Goal: Complete application form

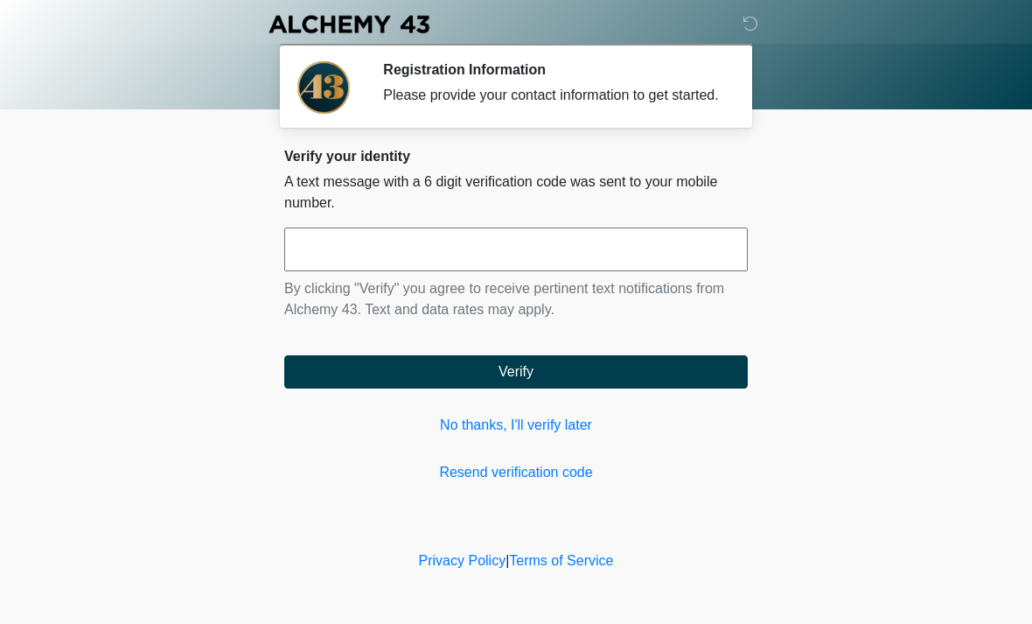
click at [626, 271] on input "text" at bounding box center [516, 249] width 464 height 44
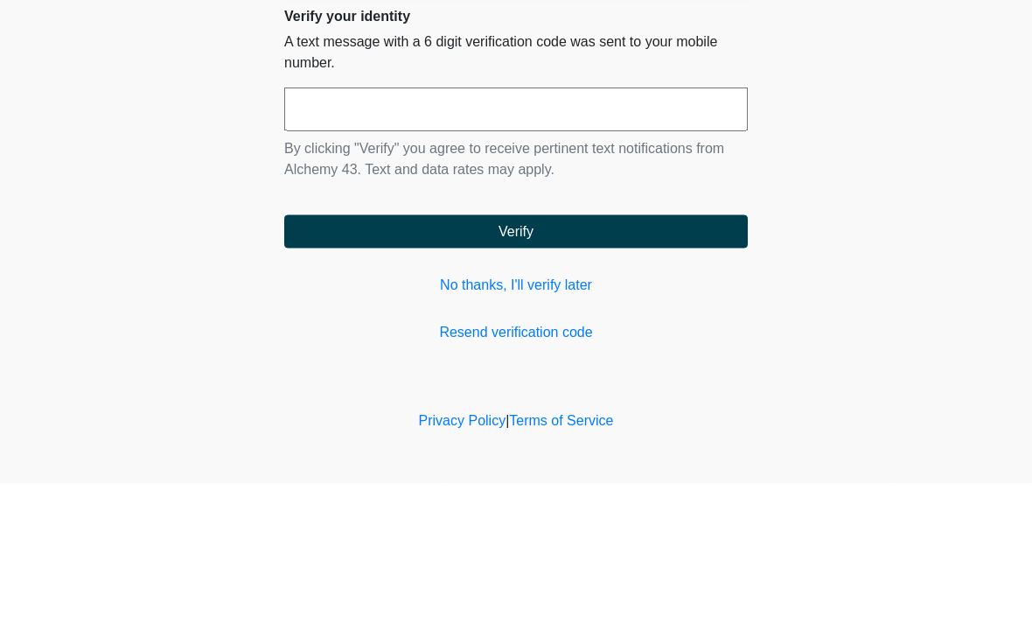
click at [405, 227] on input "text" at bounding box center [516, 249] width 464 height 44
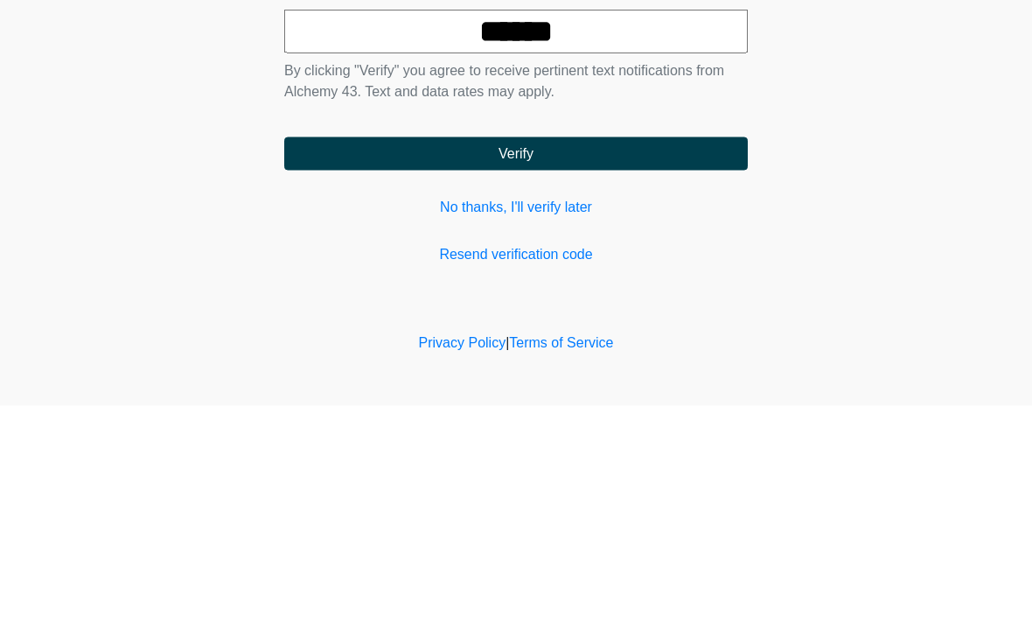
type input "******"
click at [540, 355] on button "Verify" at bounding box center [516, 371] width 464 height 33
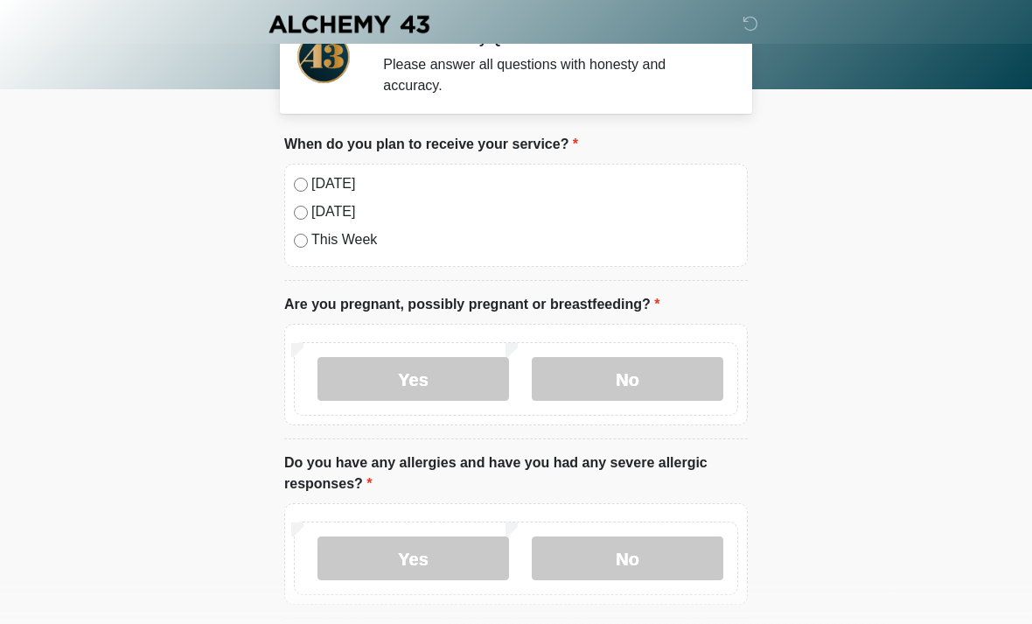
scroll to position [17, 0]
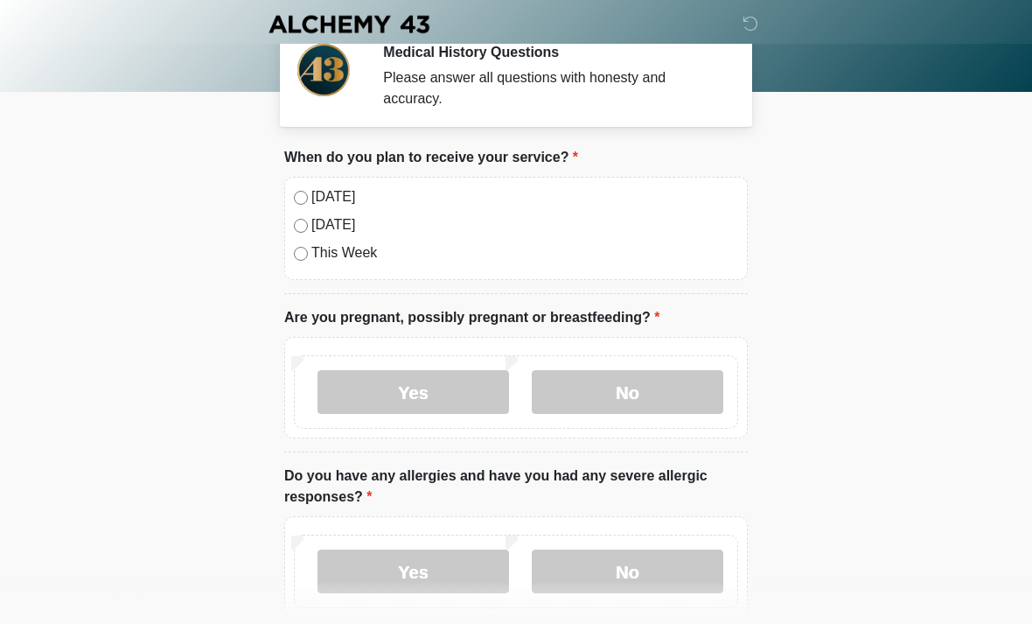
click at [656, 390] on label "No" at bounding box center [628, 392] width 192 height 44
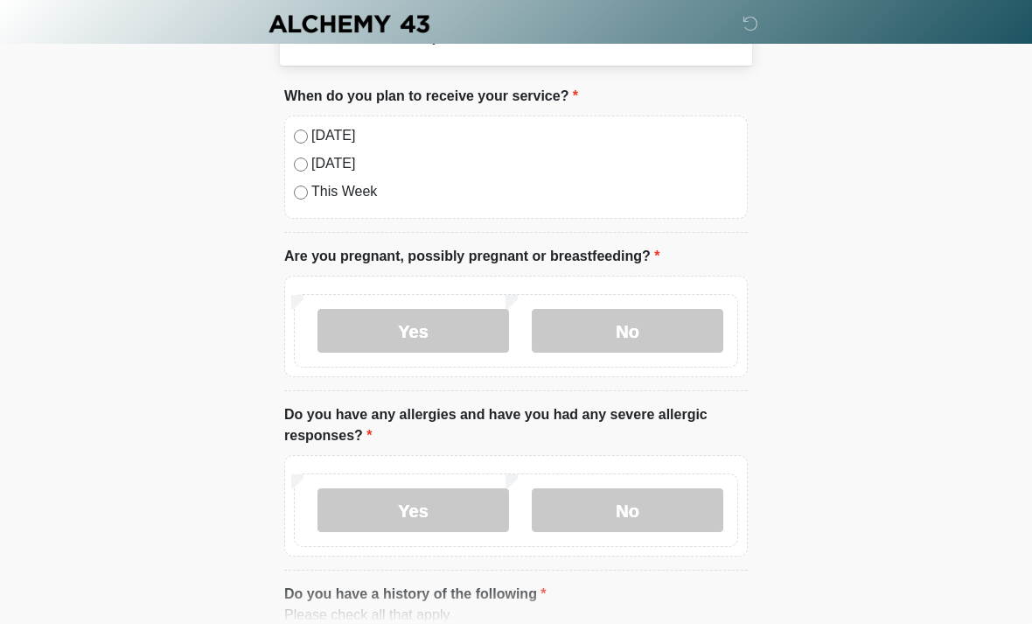
click at [663, 518] on label "No" at bounding box center [628, 511] width 192 height 44
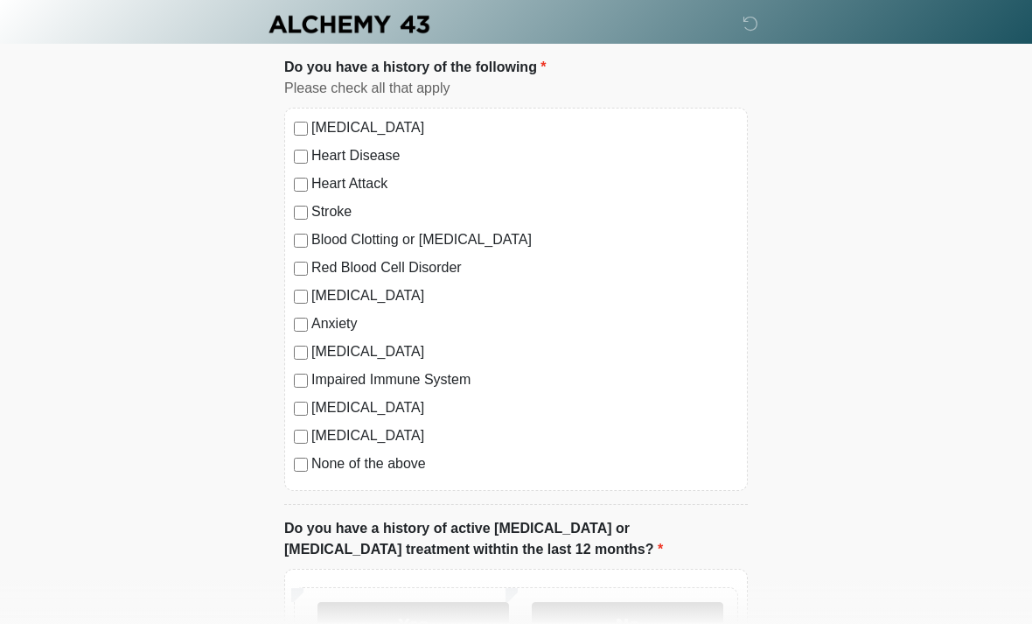
scroll to position [605, 0]
click at [432, 467] on label "None of the above" at bounding box center [524, 463] width 427 height 21
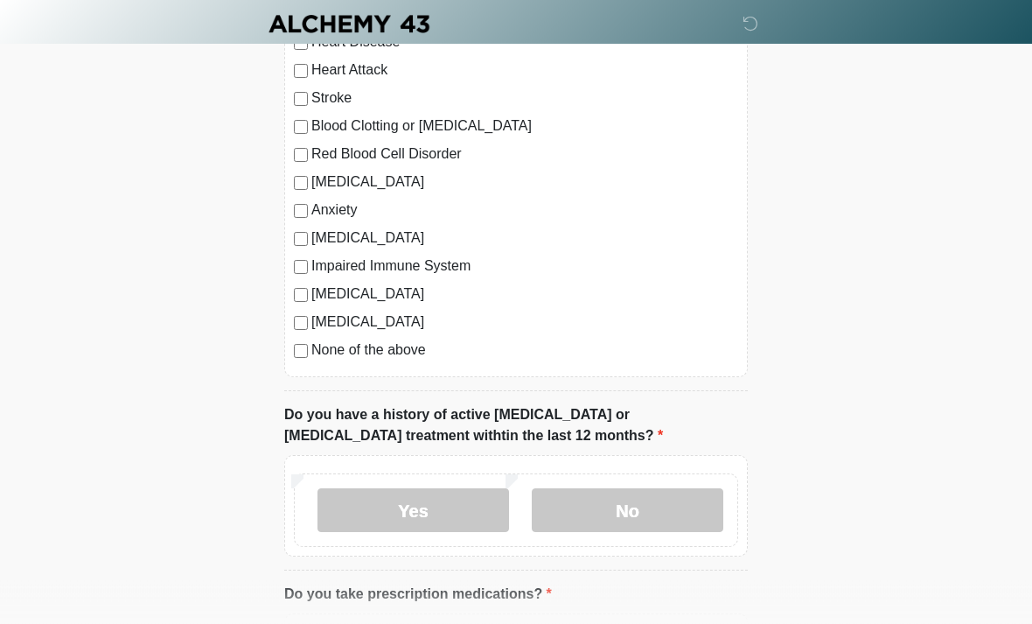
scroll to position [720, 0]
click at [671, 517] on label "No" at bounding box center [628, 509] width 192 height 44
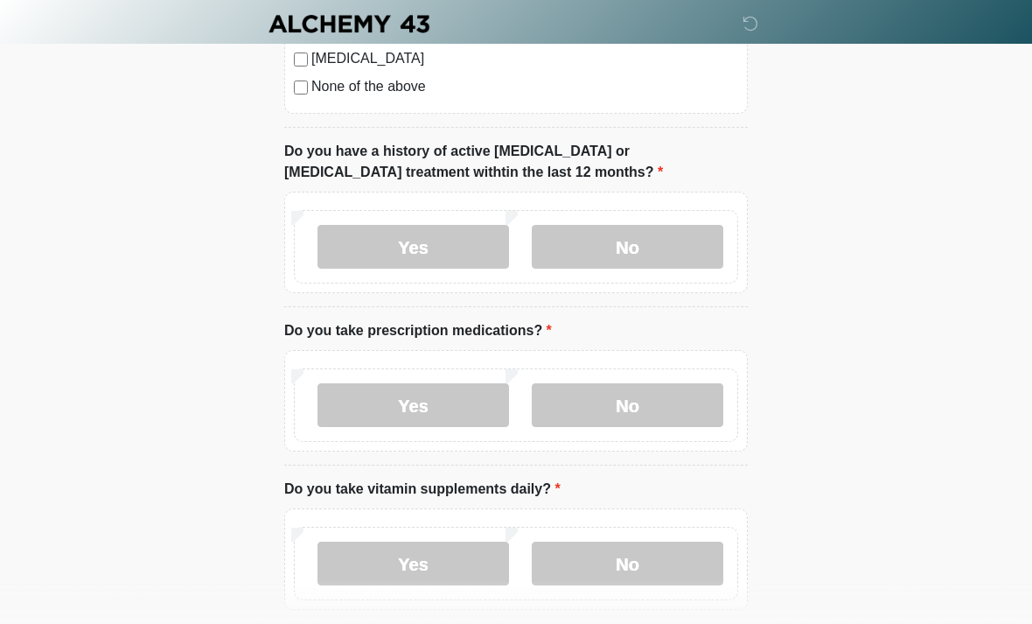
scroll to position [983, 0]
click at [430, 397] on label "Yes" at bounding box center [414, 404] width 192 height 44
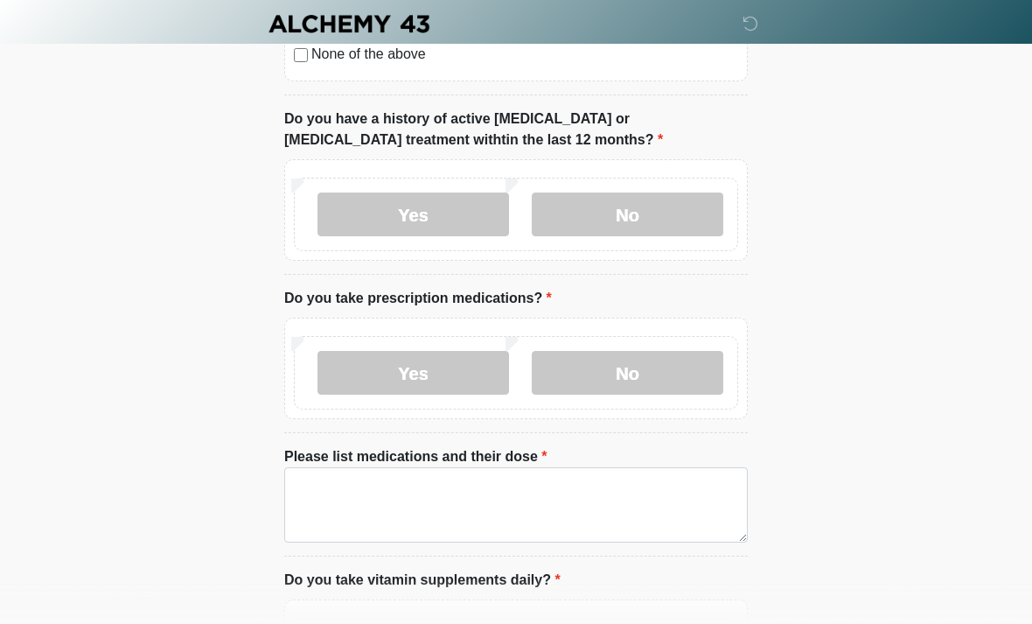
scroll to position [1022, 0]
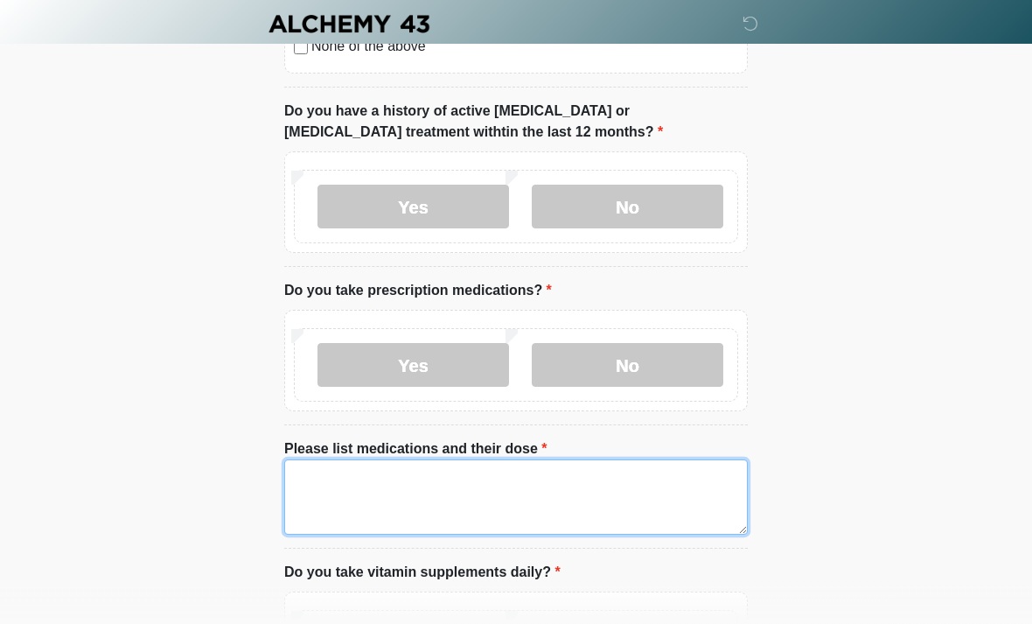
click at [574, 499] on textarea "Please list medications and their dose" at bounding box center [516, 497] width 464 height 75
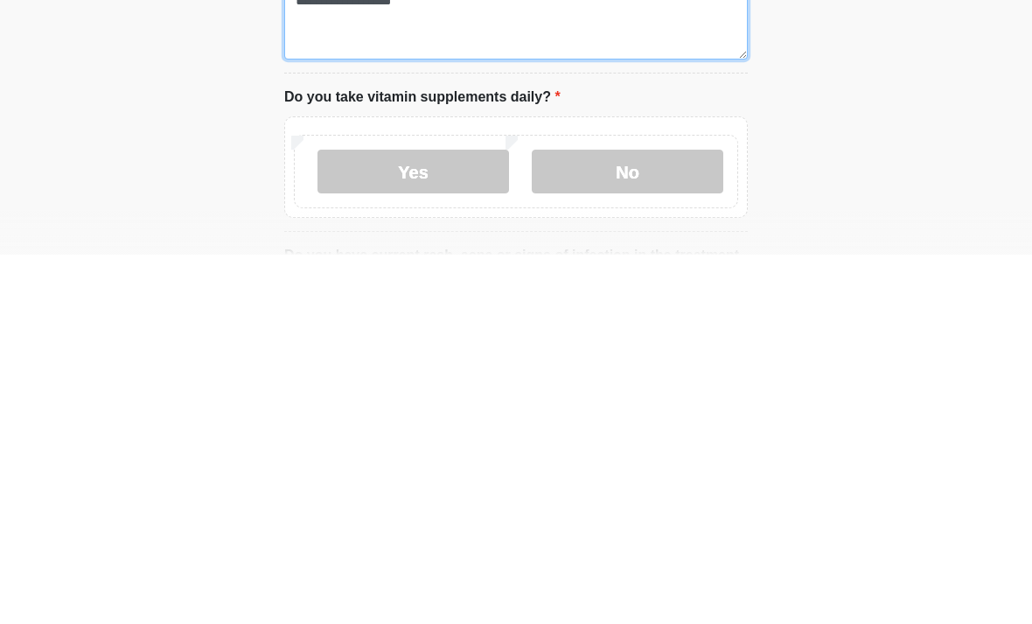
type textarea "**********"
click at [439, 519] on label "Yes" at bounding box center [414, 541] width 192 height 44
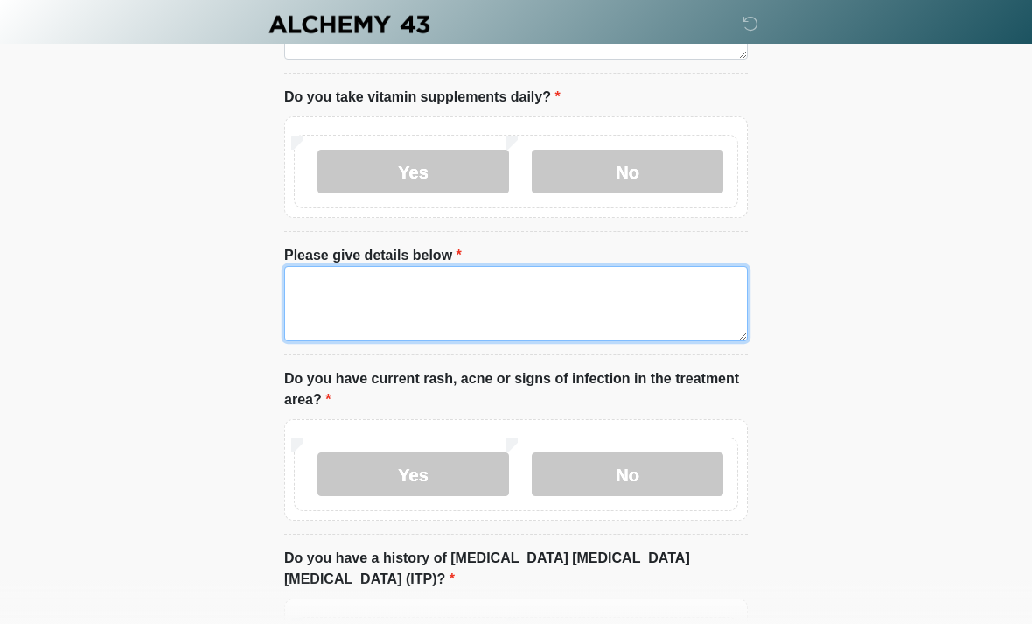
click at [578, 304] on textarea "Please give details below" at bounding box center [516, 303] width 464 height 75
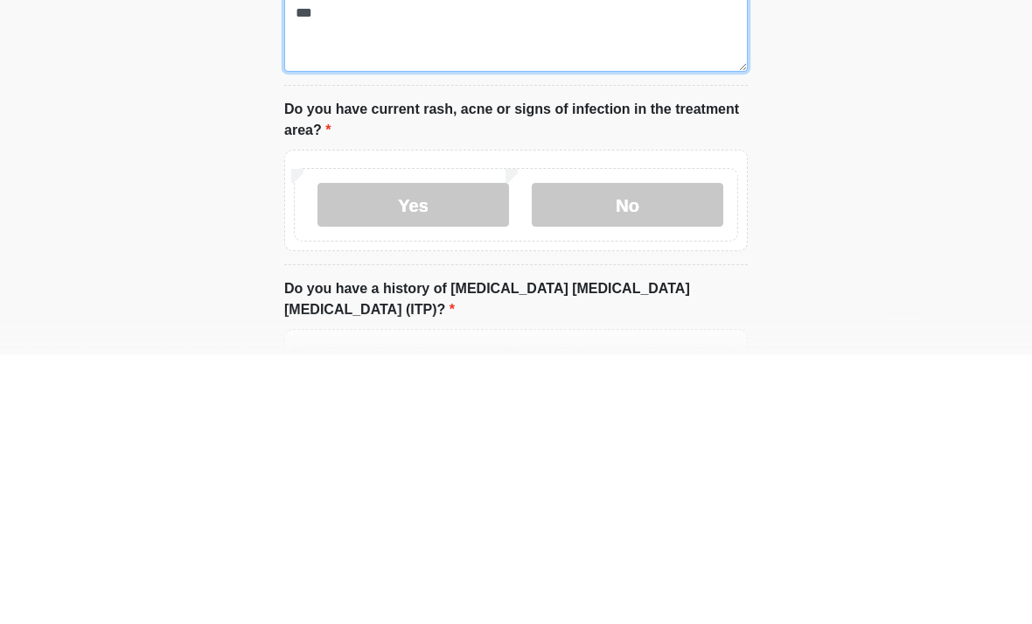
type textarea "***"
click at [641, 452] on label "No" at bounding box center [628, 474] width 192 height 44
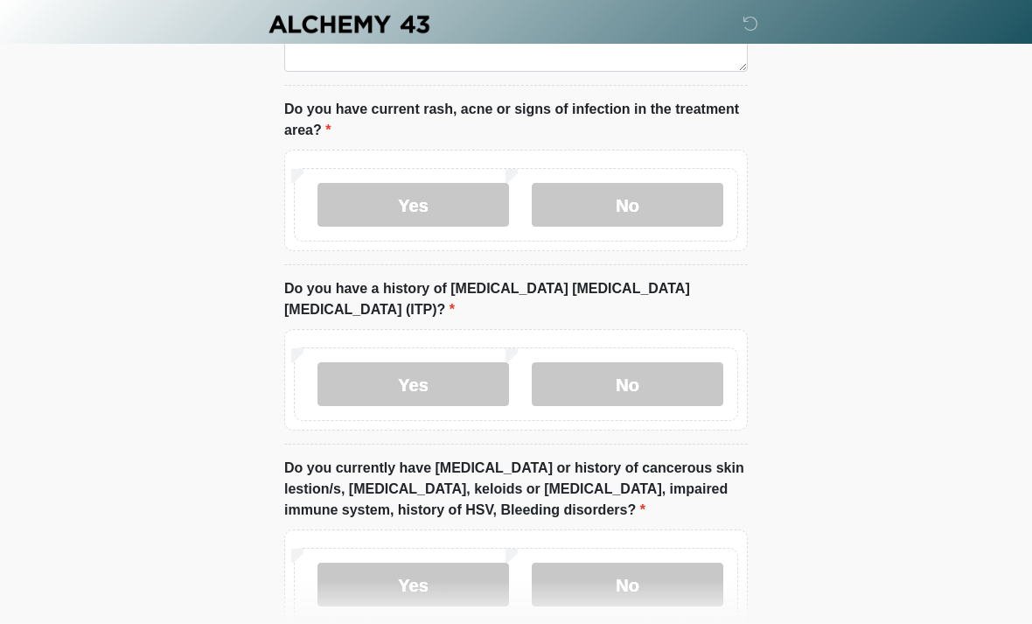
click at [616, 362] on label "No" at bounding box center [628, 384] width 192 height 44
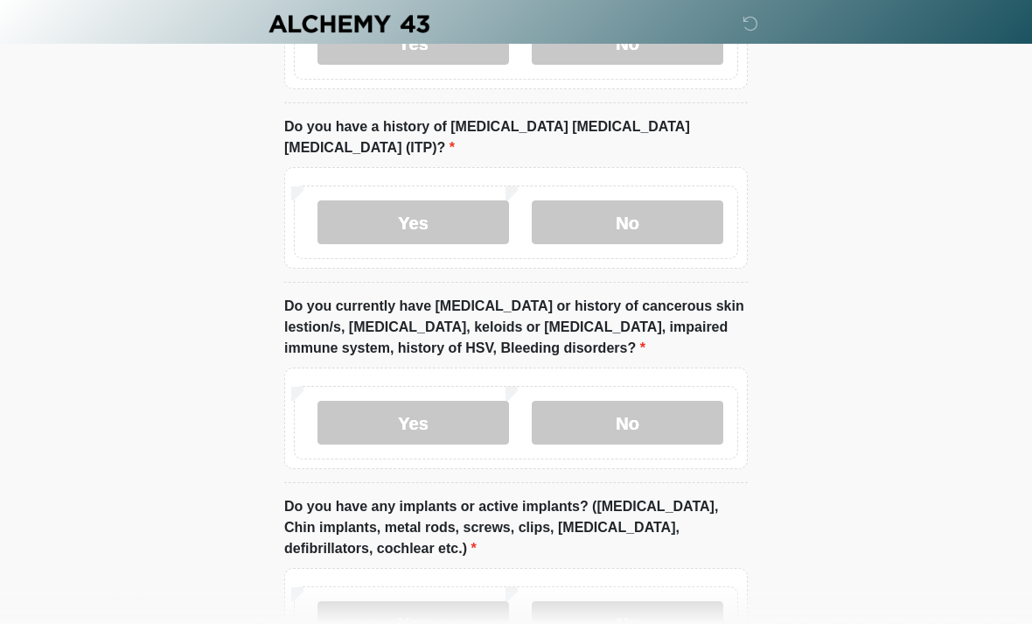
scroll to position [1929, 0]
click at [653, 401] on label "No" at bounding box center [628, 423] width 192 height 44
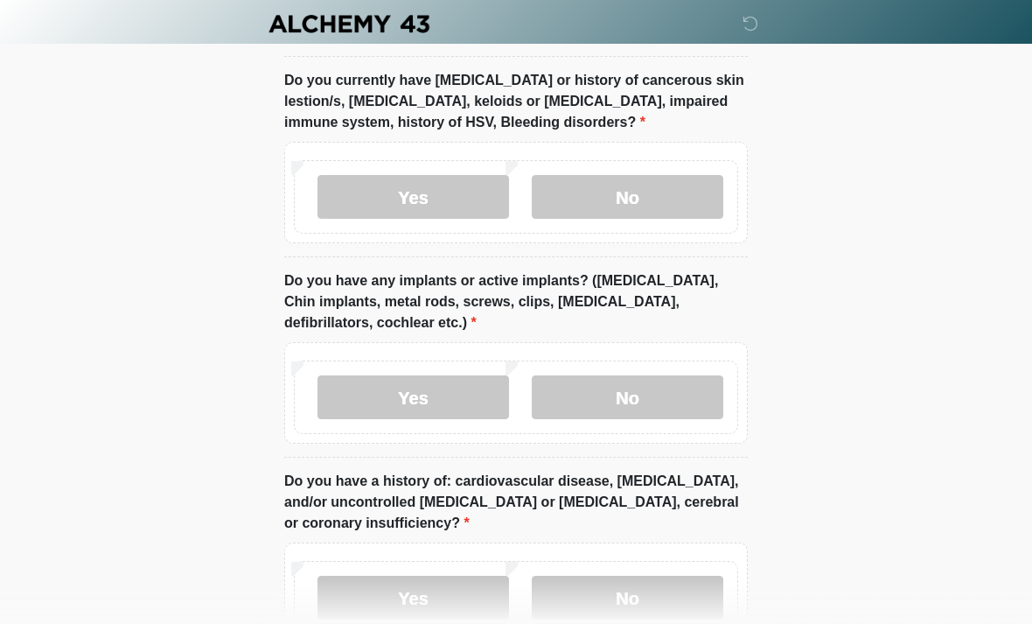
click at [648, 376] on label "No" at bounding box center [628, 398] width 192 height 44
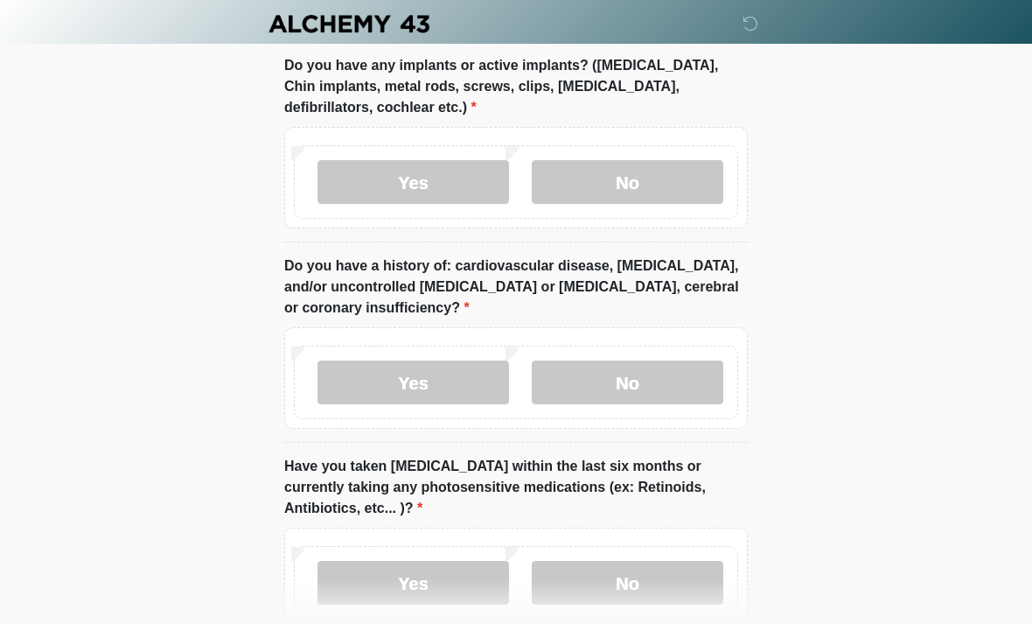
scroll to position [2377, 0]
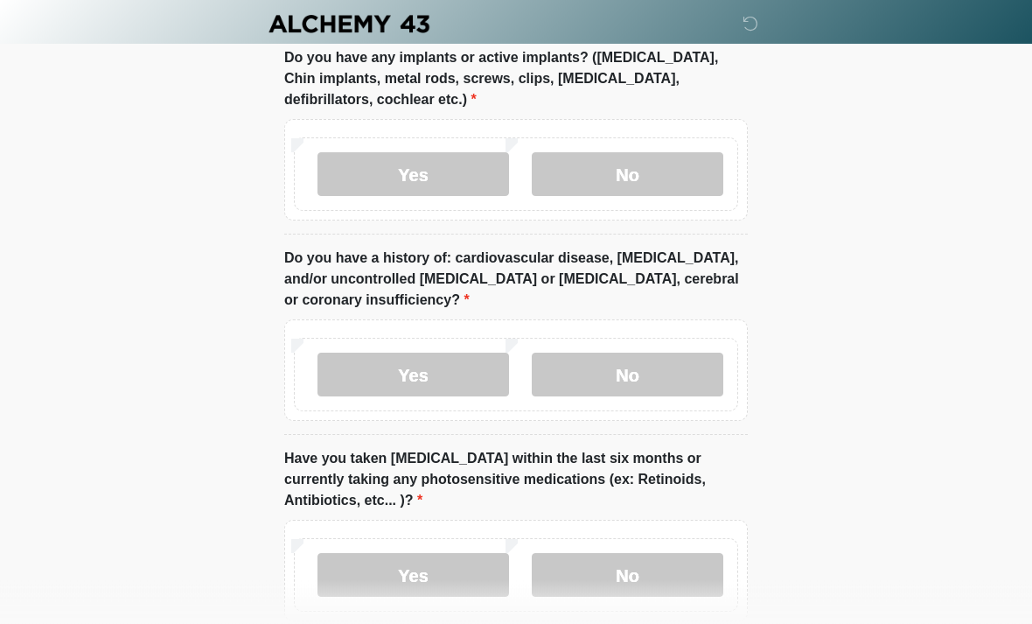
click at [632, 353] on label "No" at bounding box center [628, 375] width 192 height 44
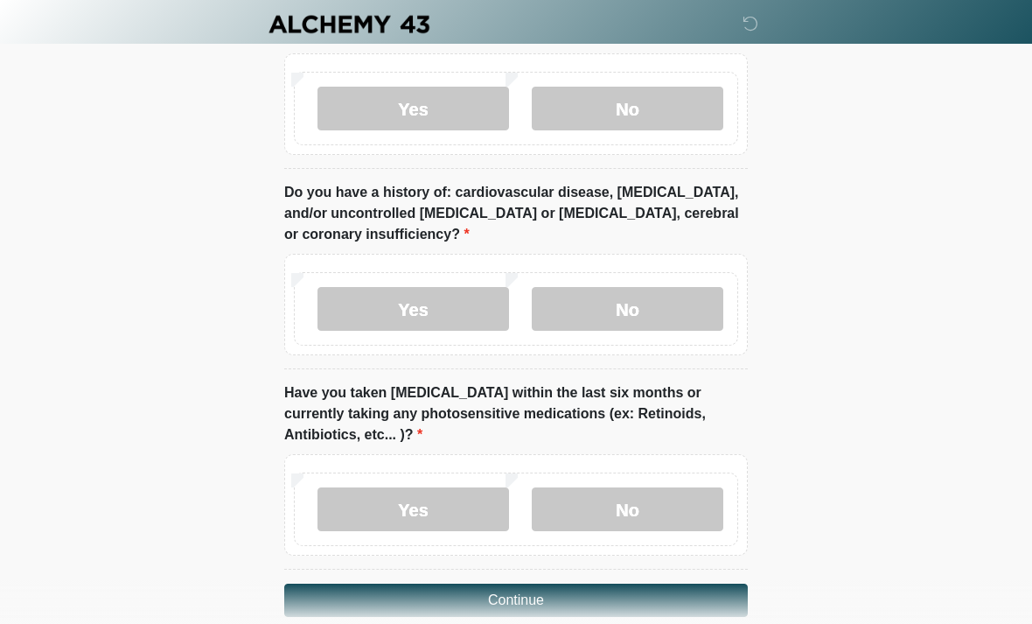
scroll to position [2448, 0]
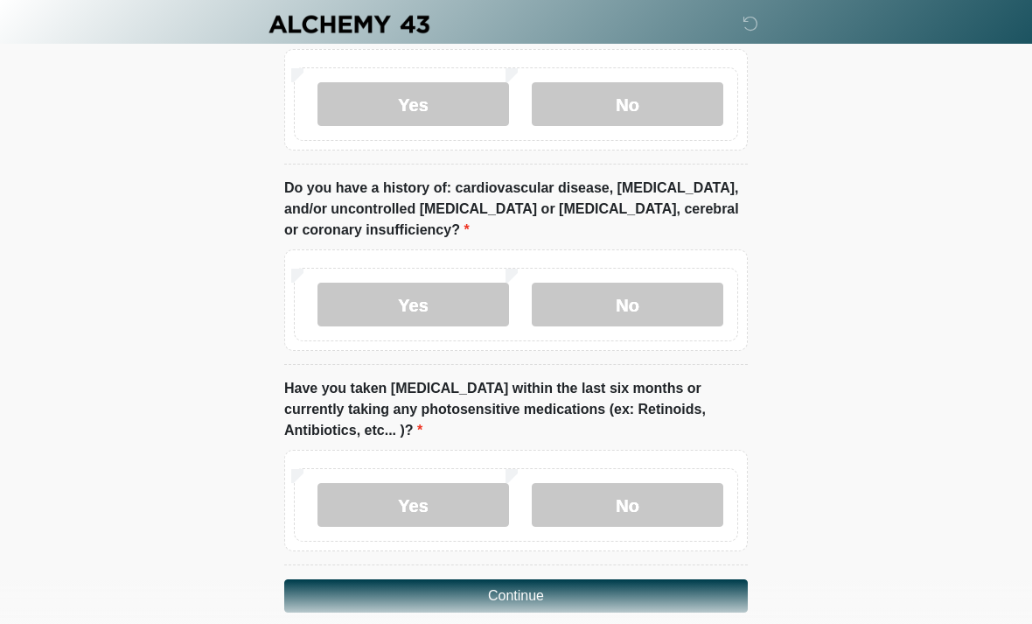
click at [643, 486] on label "No" at bounding box center [628, 505] width 192 height 44
click at [577, 579] on button "Continue" at bounding box center [516, 595] width 464 height 33
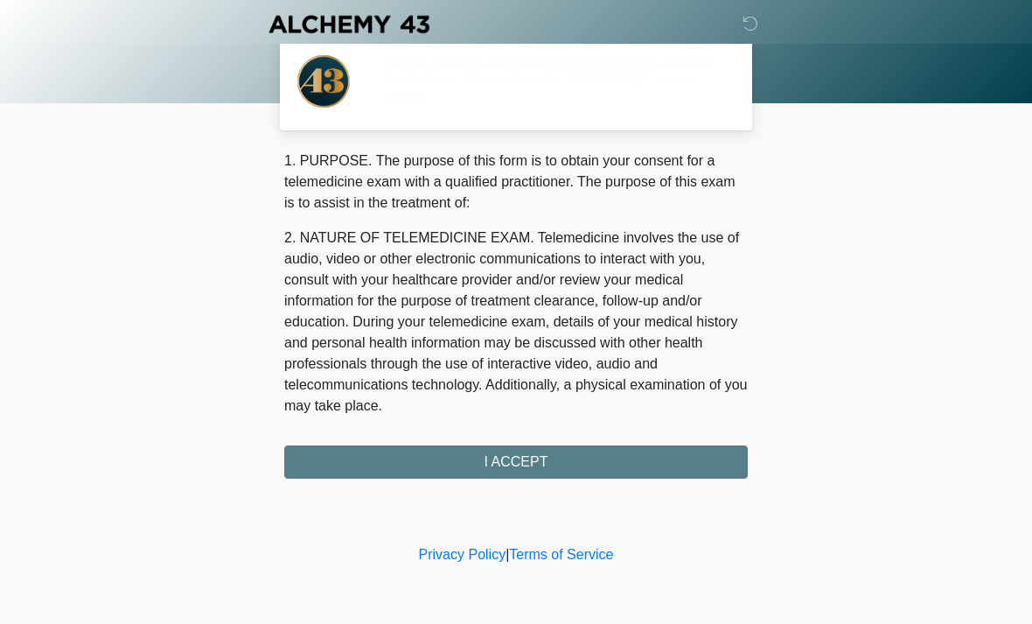
scroll to position [0, 0]
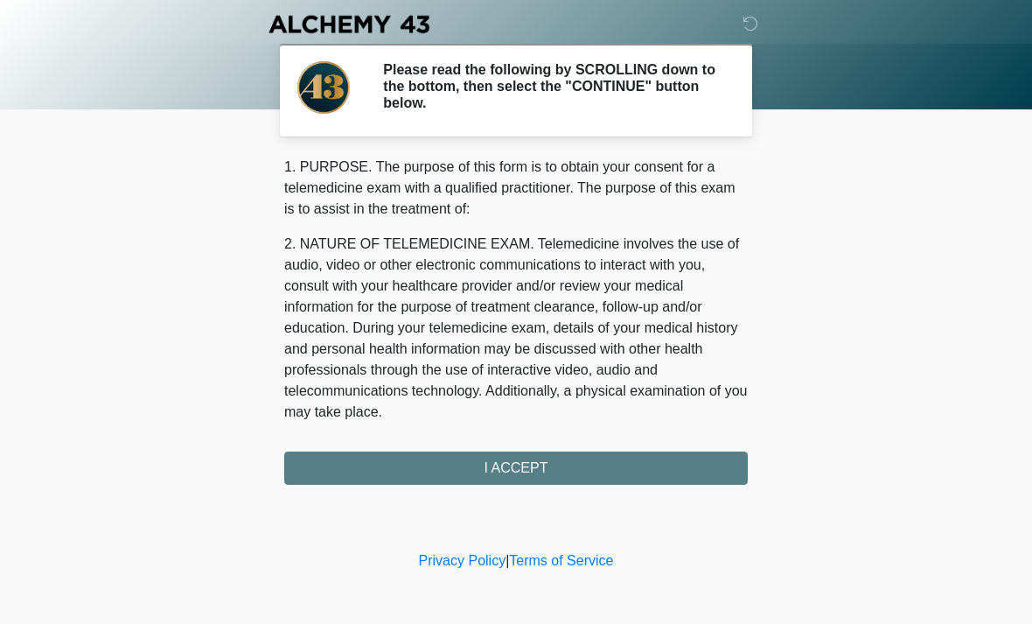
click at [543, 473] on div "1. PURPOSE. The purpose of this form is to obtain your consent for a telemedici…" at bounding box center [516, 321] width 464 height 328
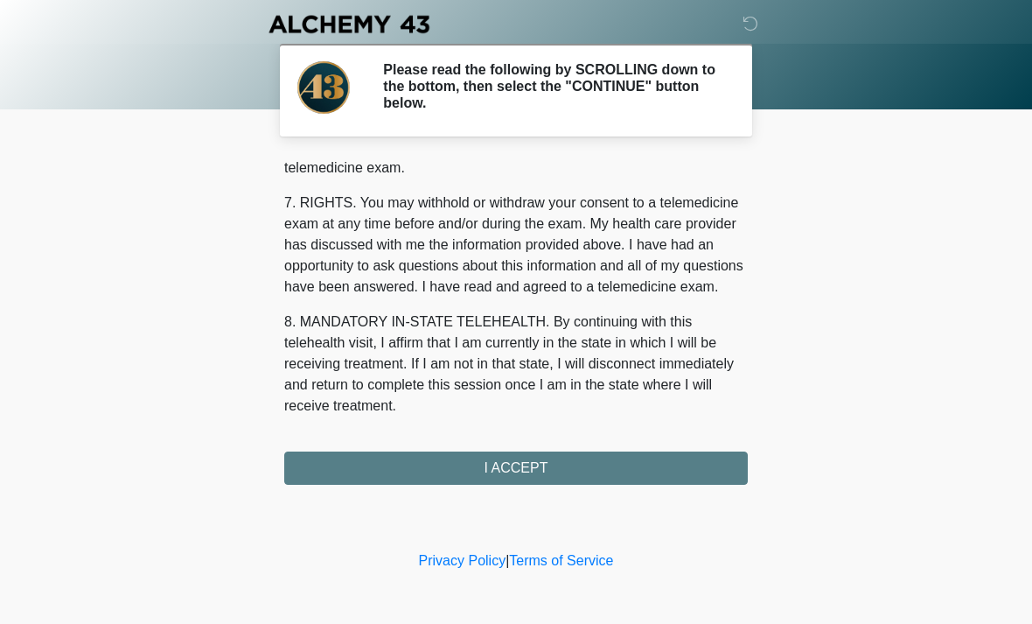
scroll to position [741, 0]
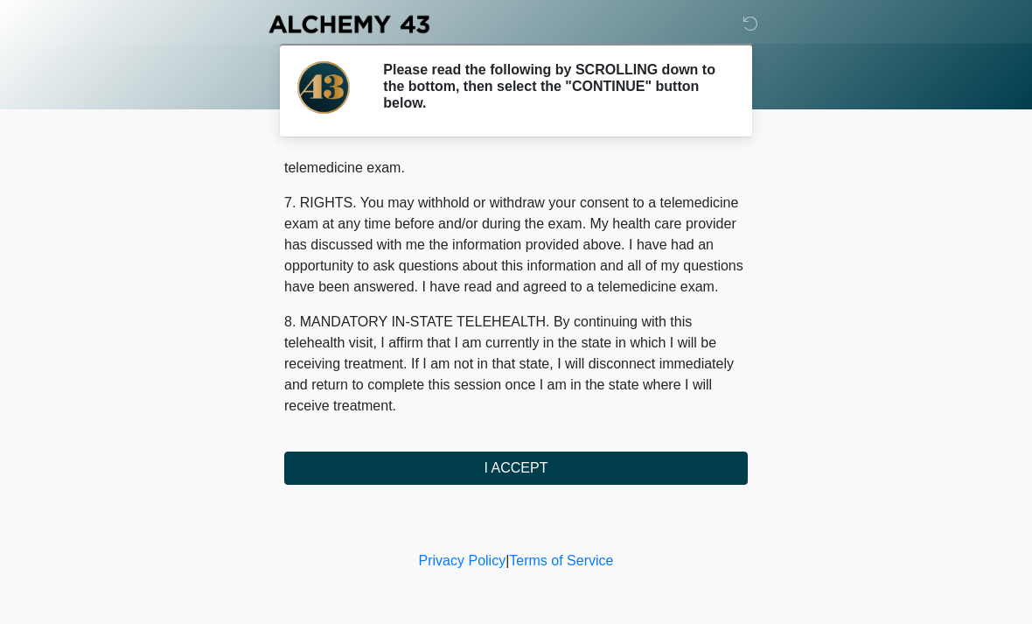
click at [527, 470] on button "I ACCEPT" at bounding box center [516, 467] width 464 height 33
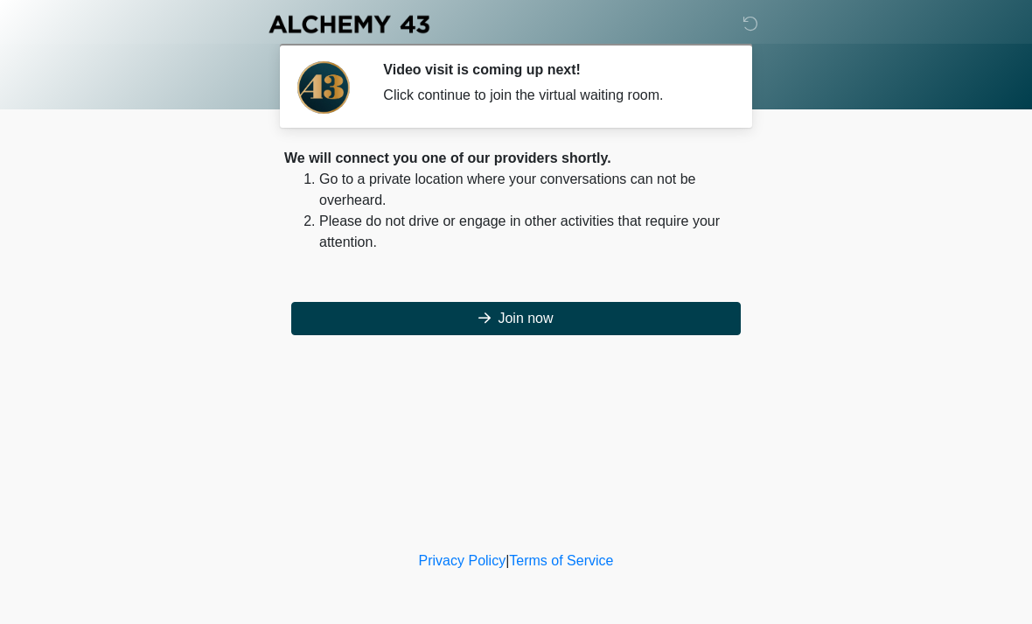
click at [550, 317] on button "Join now" at bounding box center [516, 318] width 450 height 33
click at [523, 318] on button "Join now" at bounding box center [516, 318] width 450 height 33
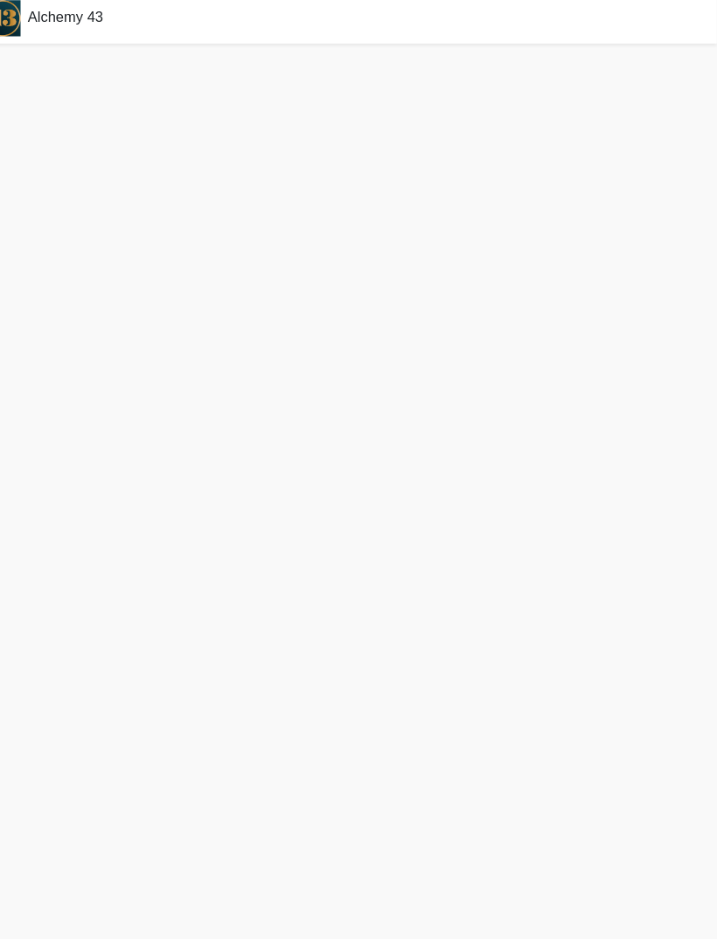
scroll to position [35, 0]
